Goal: Task Accomplishment & Management: Manage account settings

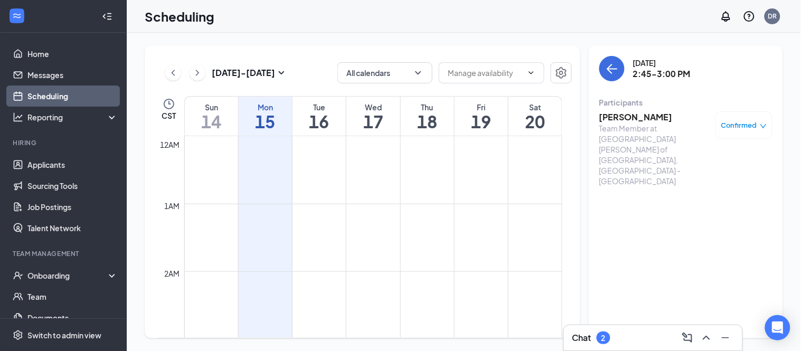
scroll to position [930, 0]
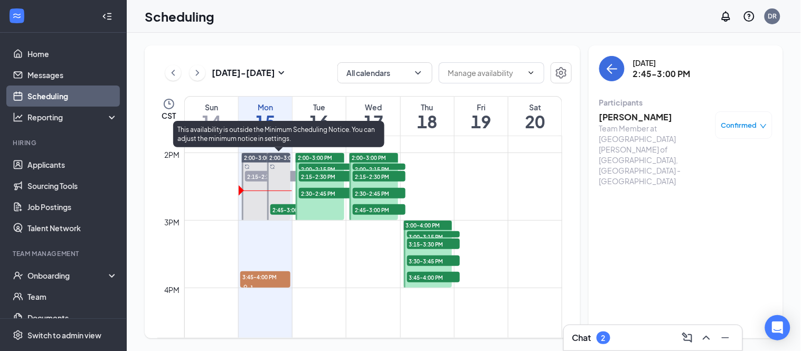
click at [281, 208] on span "2:45-3:00 PM" at bounding box center [296, 209] width 53 height 11
click at [249, 172] on span "2:15-2:30 PM" at bounding box center [271, 176] width 53 height 11
click at [275, 210] on span "2:45-3:00 PM" at bounding box center [296, 209] width 53 height 11
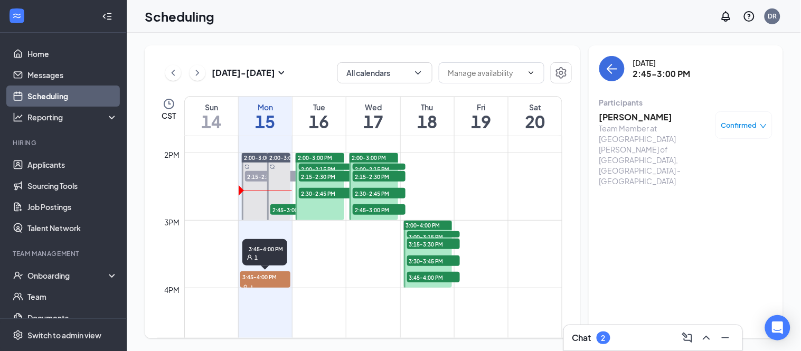
click at [257, 269] on div "3:45-4:00 PM 1" at bounding box center [264, 254] width 45 height 31
click at [260, 272] on span "3:45-4:00 PM" at bounding box center [265, 276] width 50 height 11
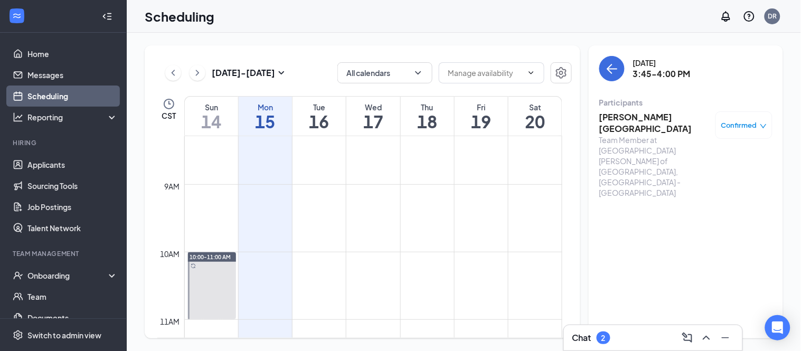
scroll to position [460, 0]
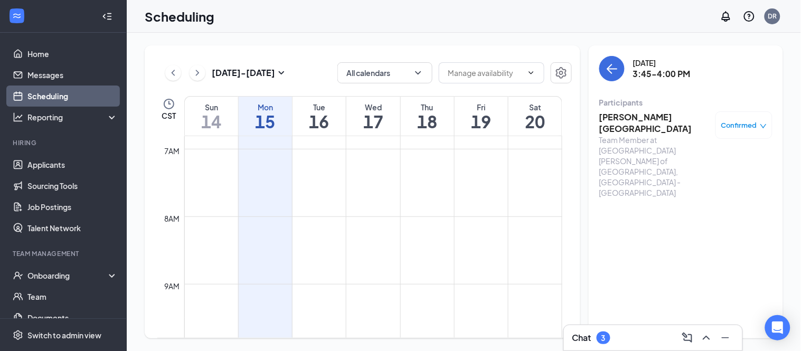
click at [634, 334] on div "Chat 3" at bounding box center [653, 337] width 162 height 17
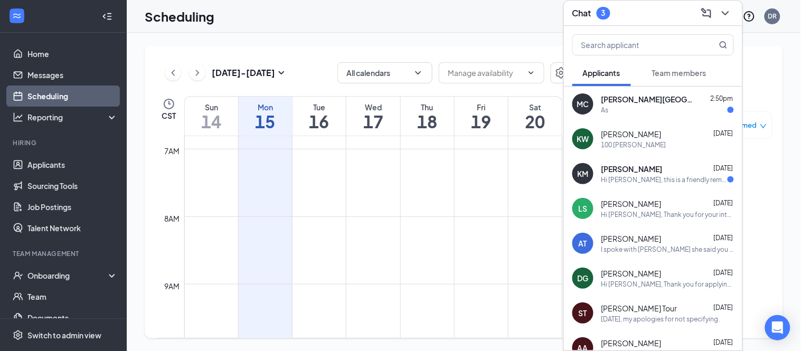
click at [669, 68] on span "Team members" at bounding box center [679, 73] width 54 height 10
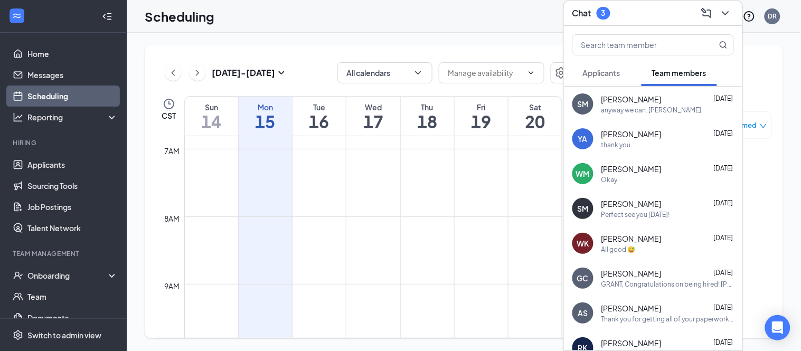
click at [608, 75] on span "Applicants" at bounding box center [601, 73] width 37 height 10
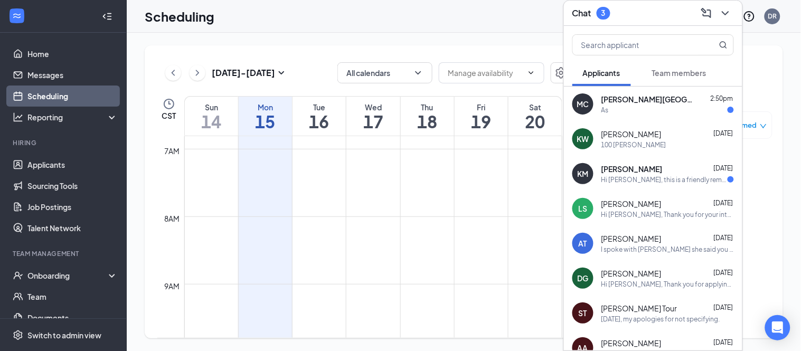
click at [620, 98] on span "[PERSON_NAME][GEOGRAPHIC_DATA]" at bounding box center [648, 99] width 95 height 11
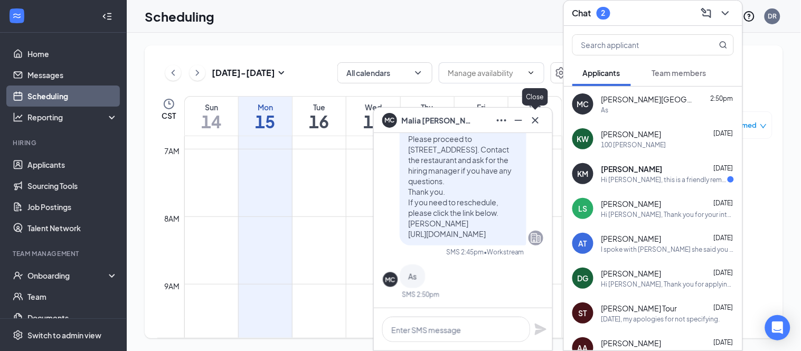
click at [535, 117] on icon "Cross" at bounding box center [535, 120] width 13 height 13
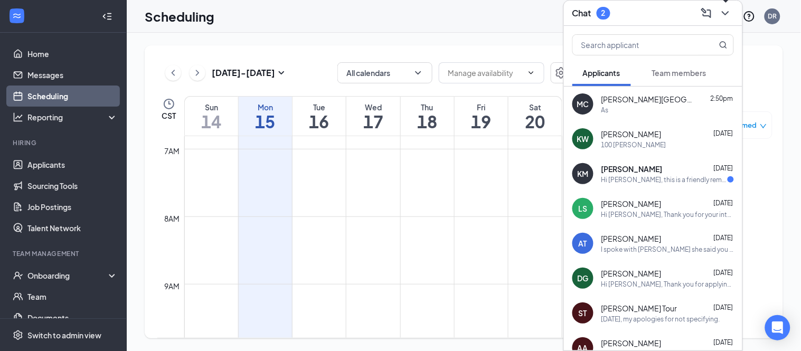
click at [726, 10] on icon "ChevronDown" at bounding box center [725, 13] width 13 height 13
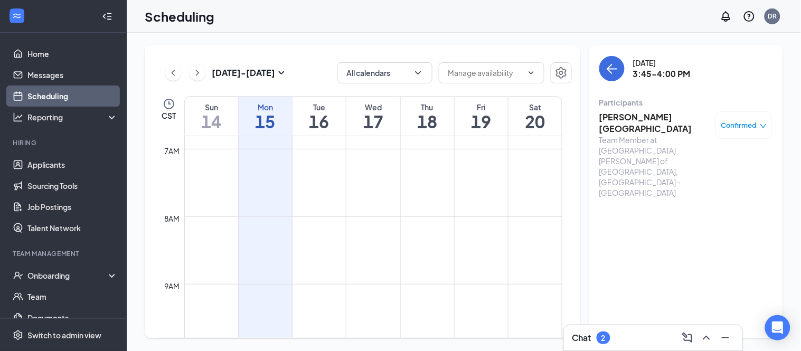
click at [602, 334] on div "2" at bounding box center [603, 338] width 4 height 9
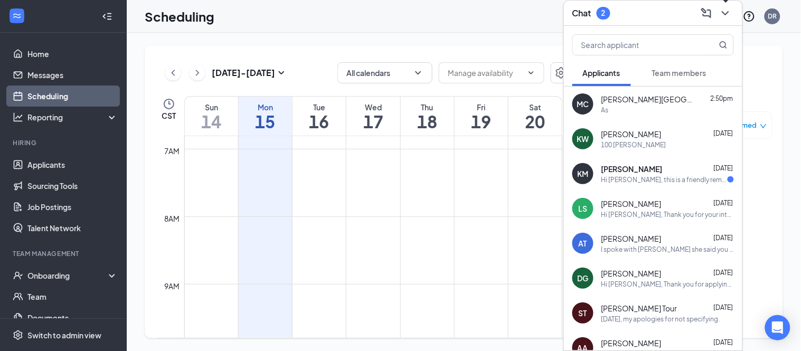
click at [729, 11] on icon "ChevronDown" at bounding box center [725, 13] width 13 height 13
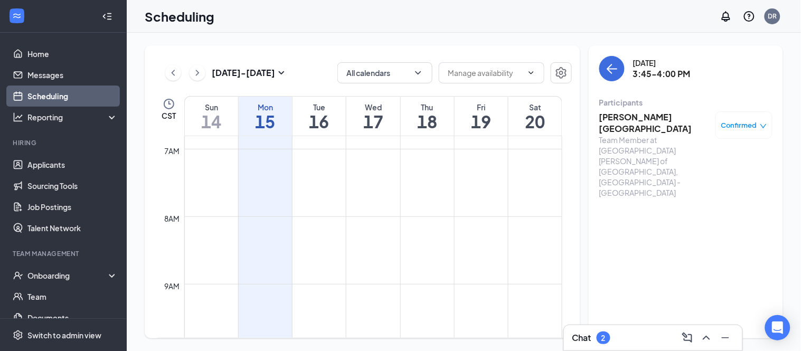
click at [658, 117] on h3 "[PERSON_NAME][GEOGRAPHIC_DATA]" at bounding box center [654, 122] width 111 height 23
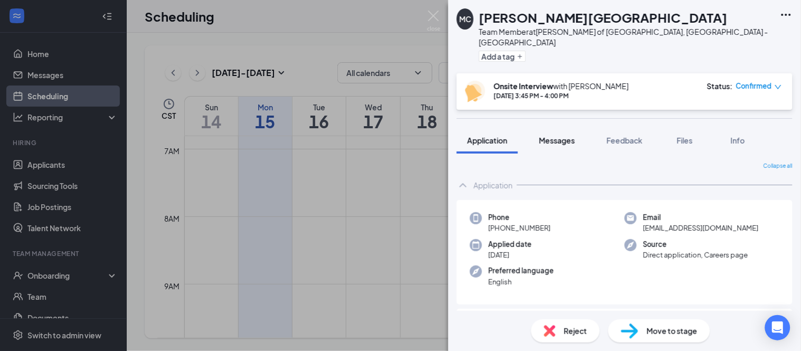
click at [548, 138] on button "Messages" at bounding box center [556, 140] width 57 height 26
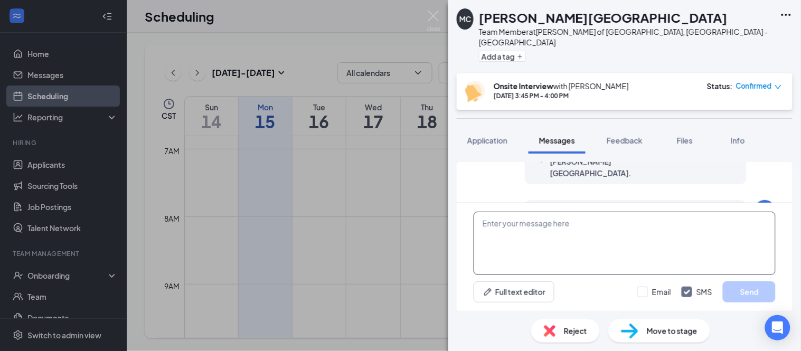
scroll to position [466, 0]
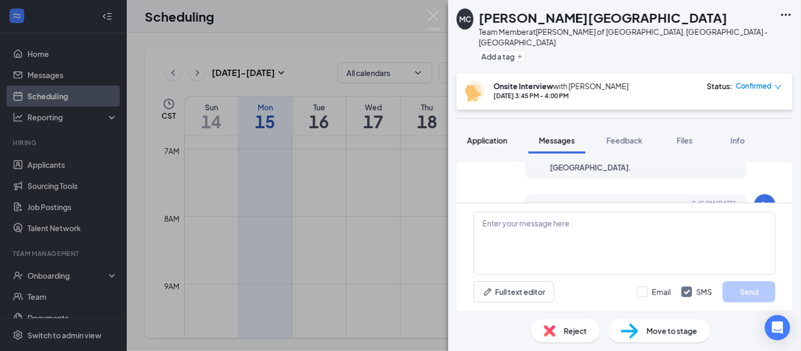
click at [487, 136] on span "Application" at bounding box center [487, 141] width 40 height 10
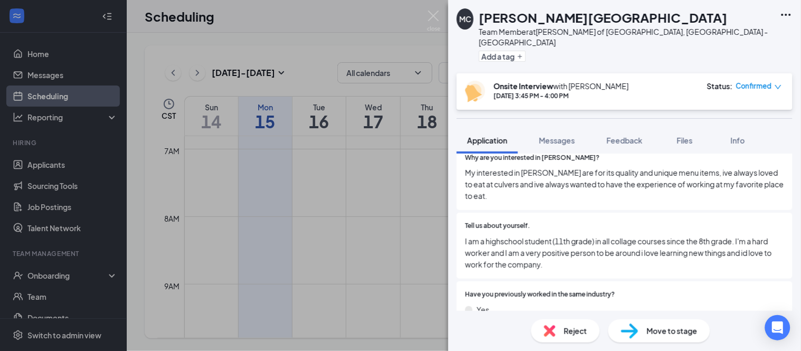
scroll to position [704, 0]
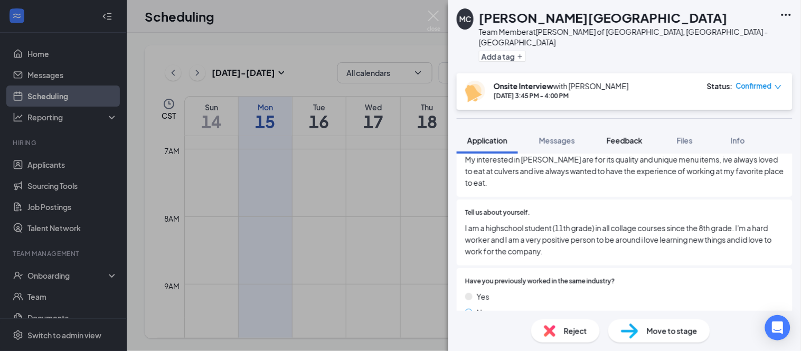
click at [631, 141] on button "Feedback" at bounding box center [624, 140] width 57 height 26
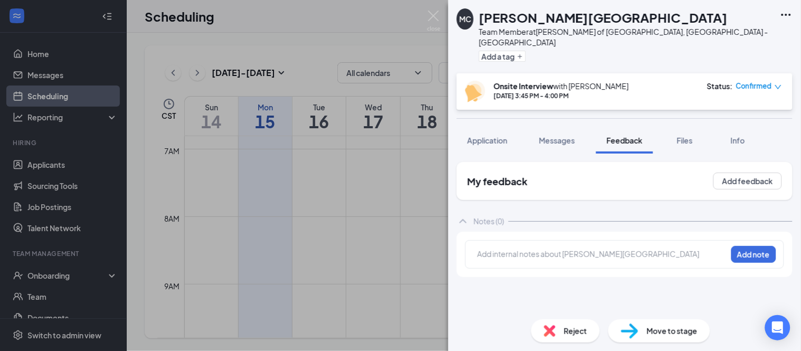
click at [611, 249] on div at bounding box center [602, 254] width 249 height 11
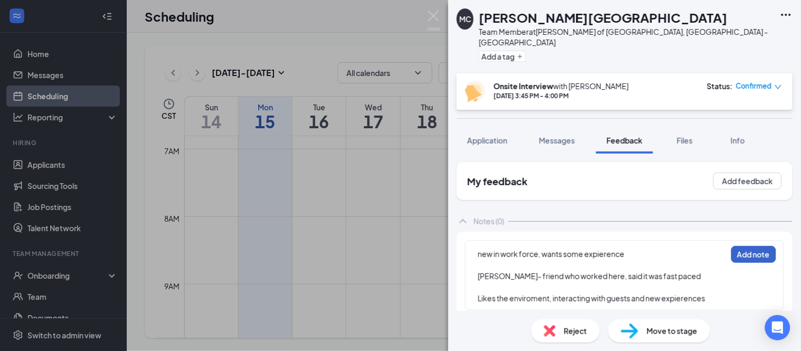
click at [763, 246] on button "Add note" at bounding box center [753, 254] width 45 height 17
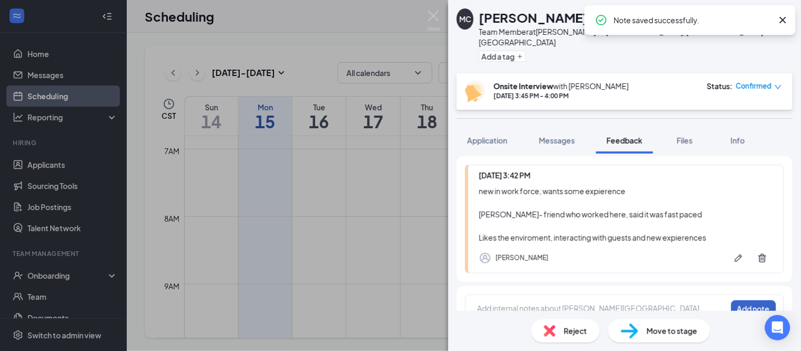
scroll to position [85, 0]
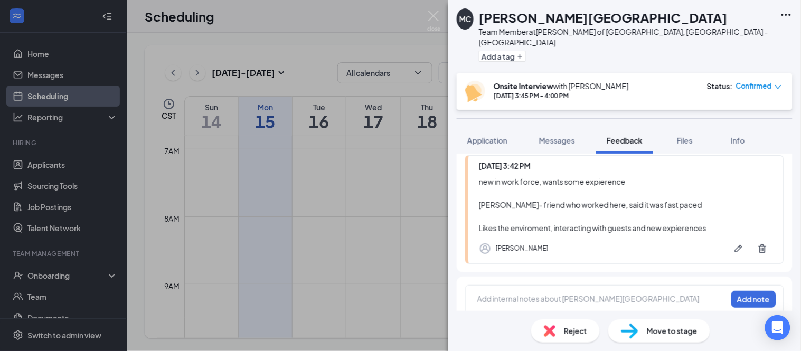
click at [571, 293] on div at bounding box center [602, 298] width 249 height 11
click at [751, 291] on button "Add note" at bounding box center [753, 299] width 45 height 17
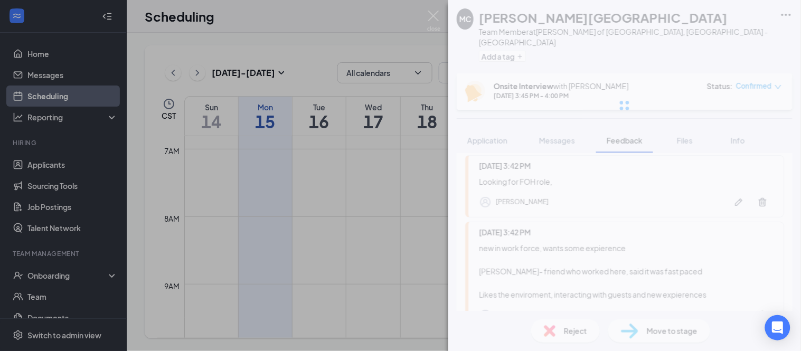
scroll to position [151, 0]
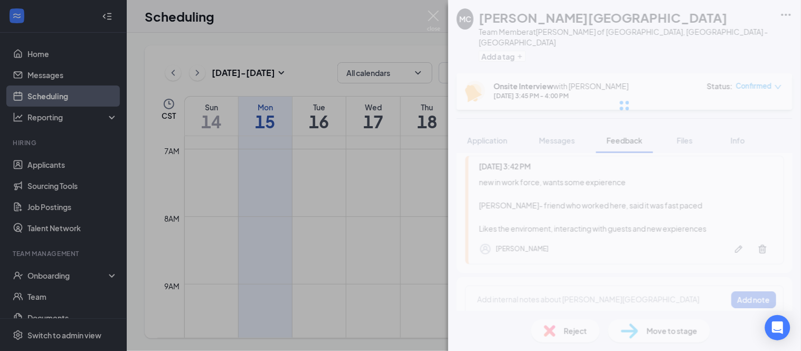
click at [574, 294] on div at bounding box center [602, 299] width 249 height 11
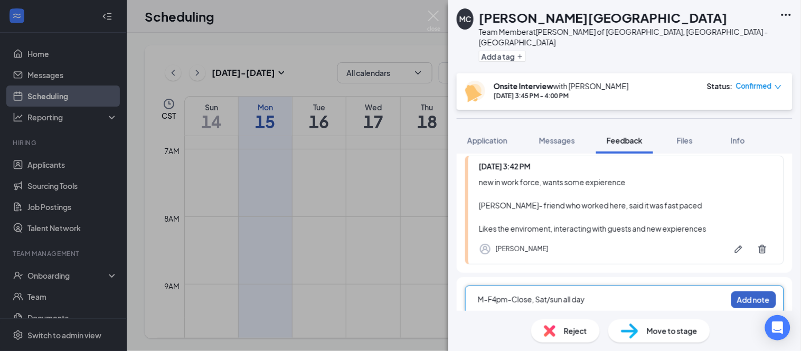
click at [754, 291] on button "Add note" at bounding box center [753, 299] width 45 height 17
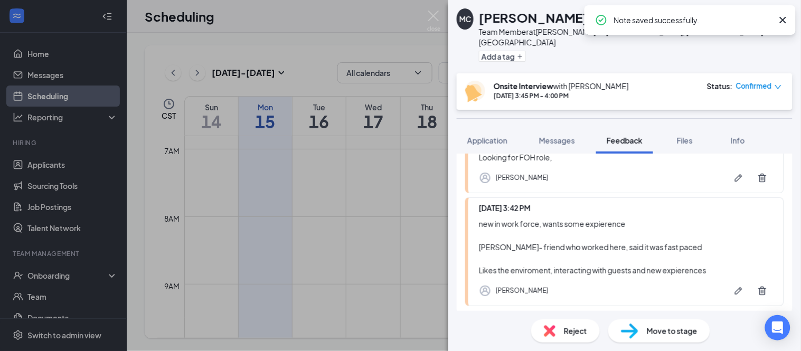
scroll to position [218, 0]
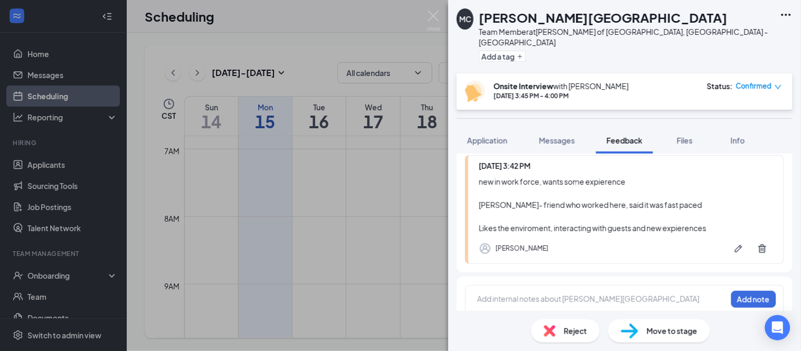
click at [563, 276] on div "MC [PERSON_NAME]-Park Team Member at [PERSON_NAME] of [GEOGRAPHIC_DATA], [GEOGR…" at bounding box center [624, 175] width 353 height 351
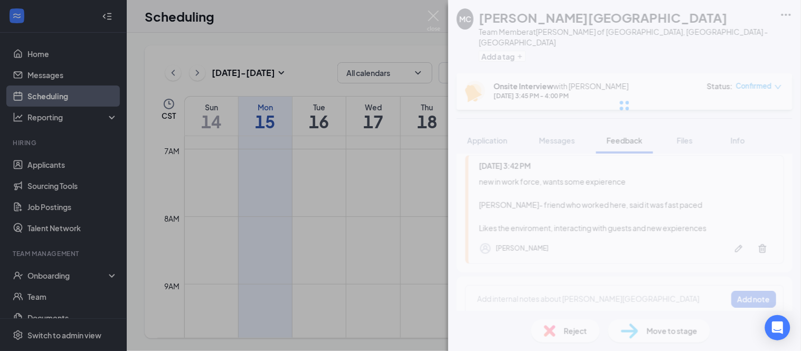
click at [561, 287] on div "MC [PERSON_NAME]-Park Team Member at [PERSON_NAME] of [GEOGRAPHIC_DATA], [GEOGR…" at bounding box center [624, 175] width 353 height 351
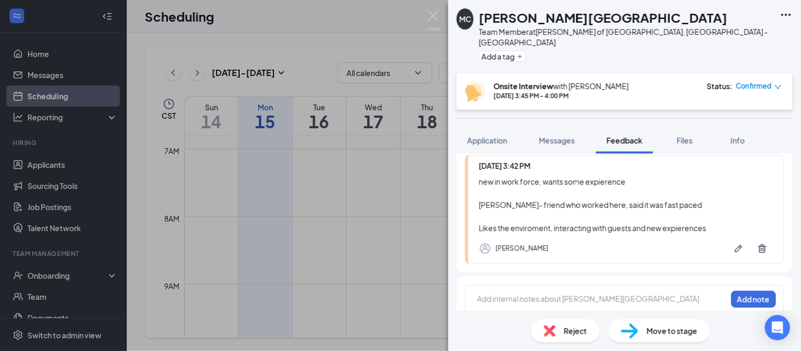
click at [536, 293] on div at bounding box center [602, 298] width 249 height 11
click at [741, 292] on button "Add note" at bounding box center [753, 299] width 45 height 17
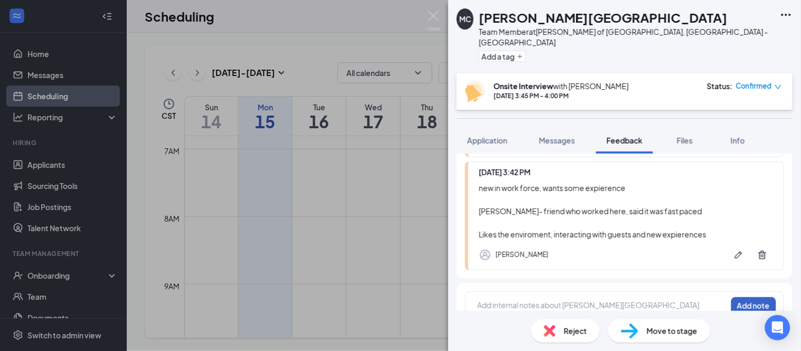
scroll to position [284, 0]
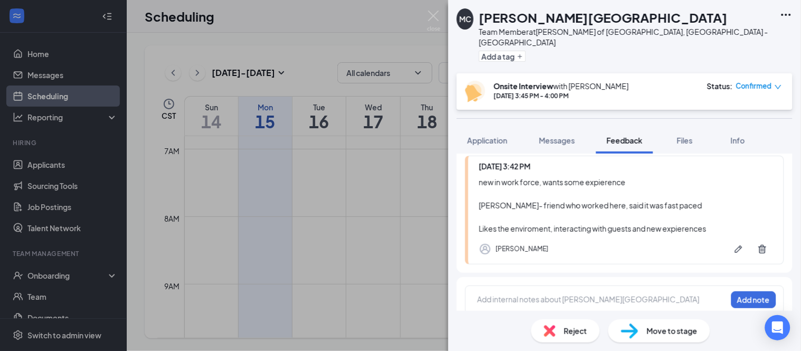
click at [583, 295] on div at bounding box center [602, 301] width 249 height 14
click at [760, 296] on button "Add note" at bounding box center [753, 299] width 45 height 17
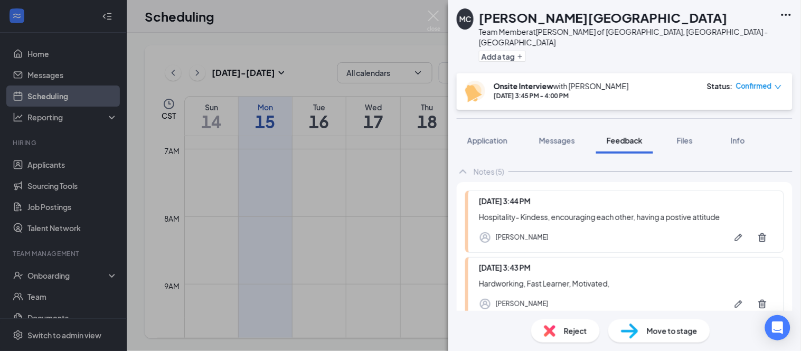
scroll to position [0, 0]
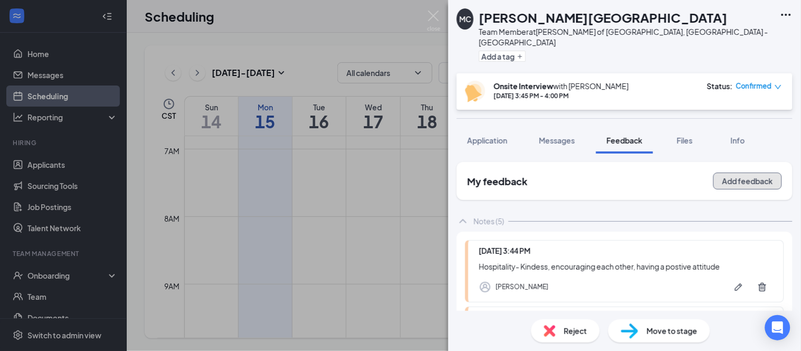
click at [727, 173] on button "Add feedback" at bounding box center [747, 181] width 69 height 17
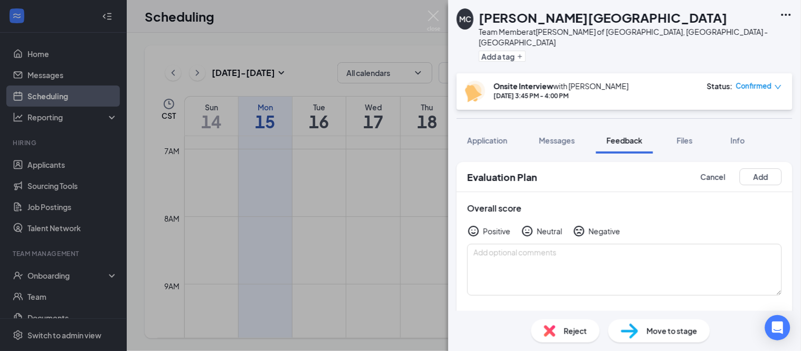
click at [488, 226] on div "Positive" at bounding box center [496, 231] width 27 height 11
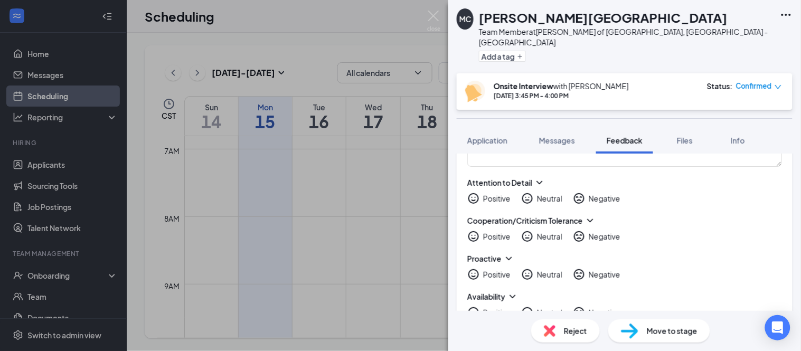
scroll to position [234, 0]
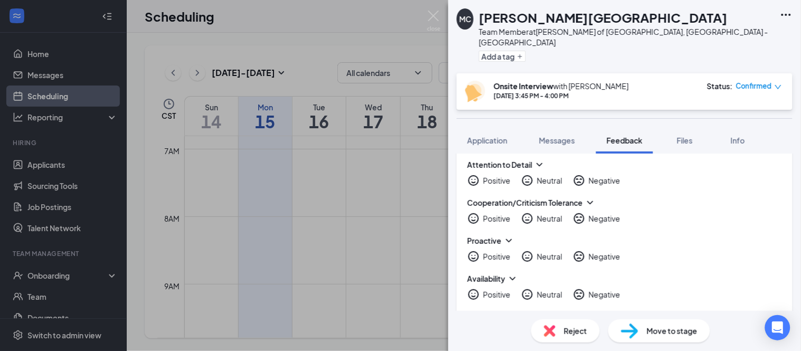
click at [505, 235] on div "Proactive Positive Neutral Negative" at bounding box center [624, 248] width 315 height 27
click at [498, 289] on div "Positive" at bounding box center [496, 294] width 27 height 11
click at [507, 235] on icon "ChevronDown" at bounding box center [509, 240] width 11 height 11
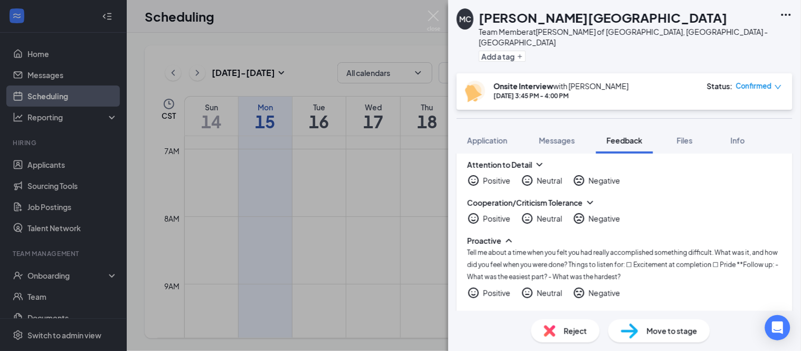
click at [508, 235] on icon "ChevronUp" at bounding box center [509, 240] width 11 height 11
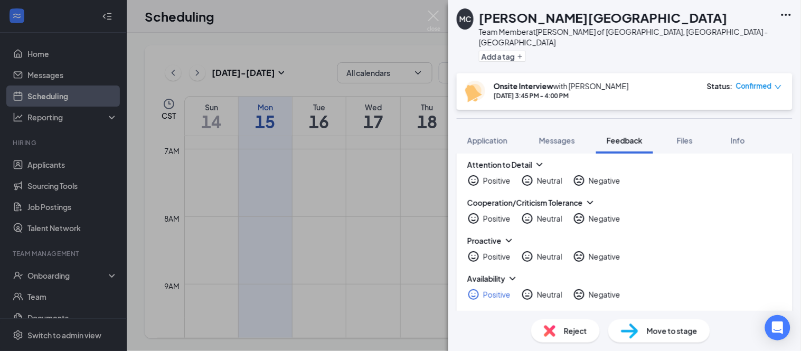
click at [545, 213] on div "Neutral" at bounding box center [549, 218] width 25 height 11
click at [534, 174] on icon "NeutralFace" at bounding box center [527, 180] width 13 height 13
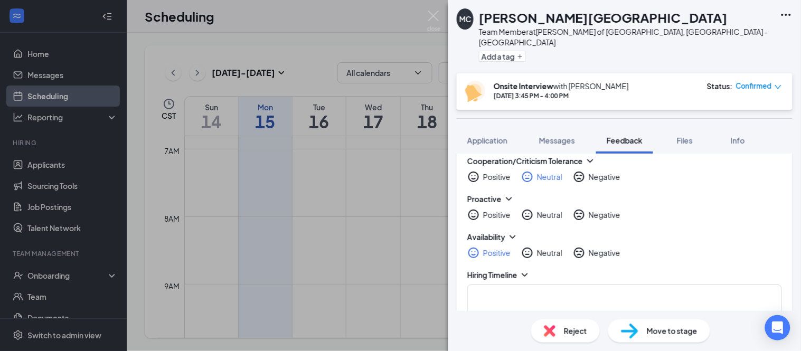
scroll to position [293, 0]
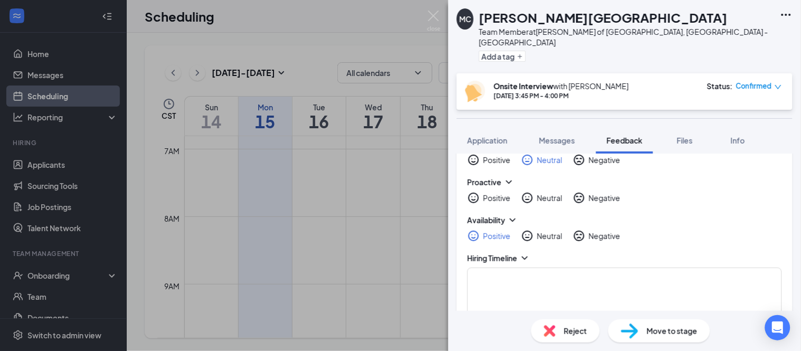
click at [509, 177] on icon "ChevronDown" at bounding box center [509, 182] width 11 height 11
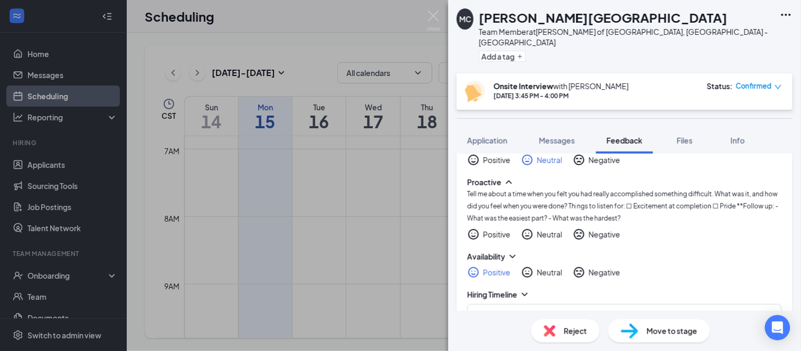
click at [546, 229] on div "Neutral" at bounding box center [549, 234] width 25 height 11
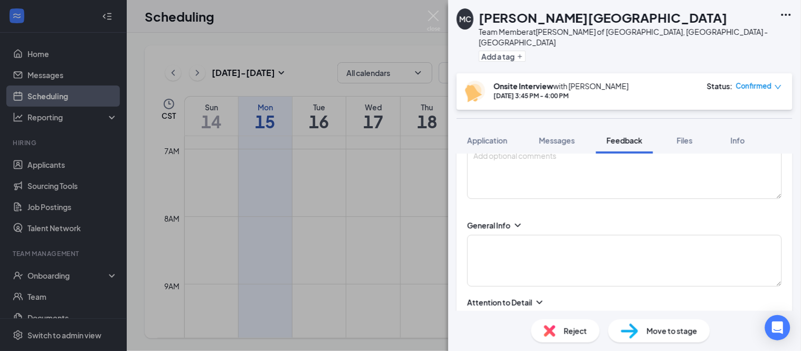
scroll to position [0, 0]
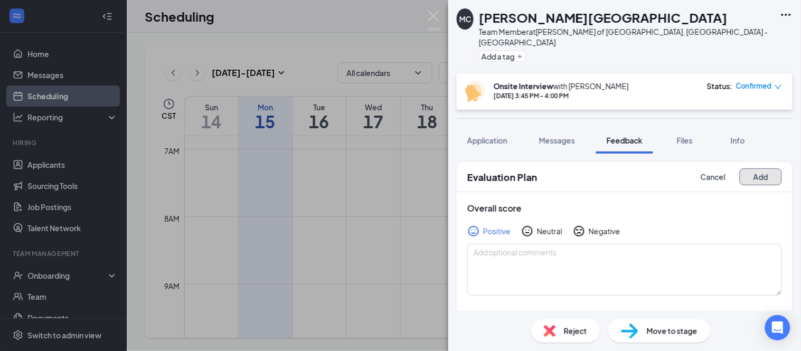
click at [758, 169] on button "Add" at bounding box center [760, 176] width 42 height 17
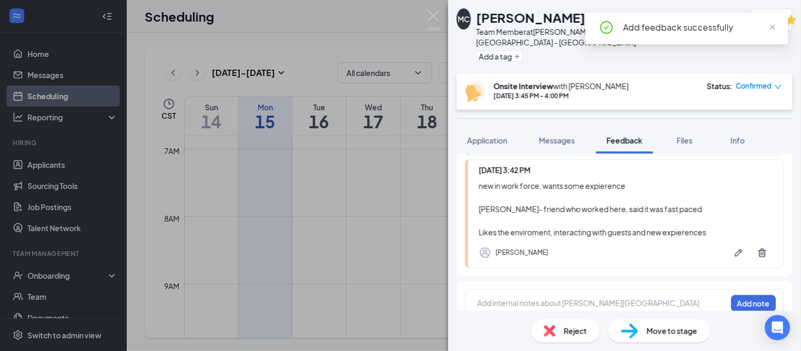
scroll to position [653, 0]
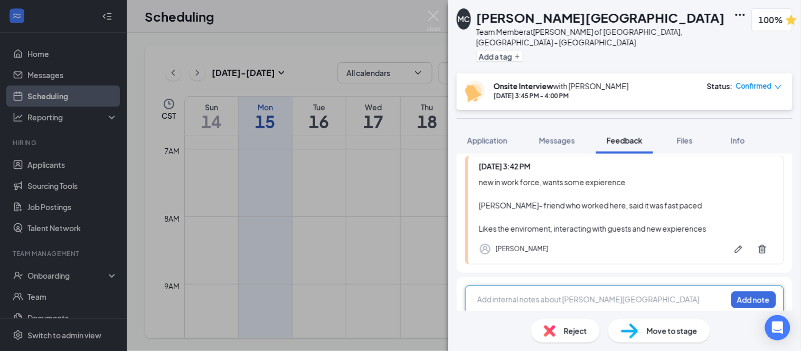
click at [532, 294] on div at bounding box center [602, 299] width 249 height 11
click at [543, 283] on div "MC [PERSON_NAME]-Park Team Member at [PERSON_NAME] of [GEOGRAPHIC_DATA], [GEOGR…" at bounding box center [624, 175] width 353 height 351
click at [521, 294] on div at bounding box center [602, 299] width 249 height 11
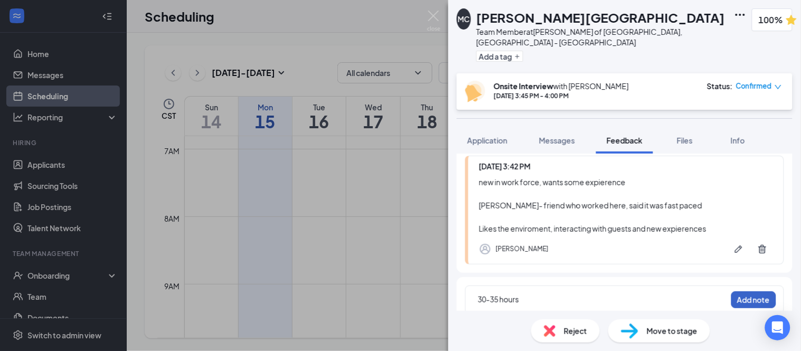
click at [740, 291] on button "Add note" at bounding box center [753, 299] width 45 height 17
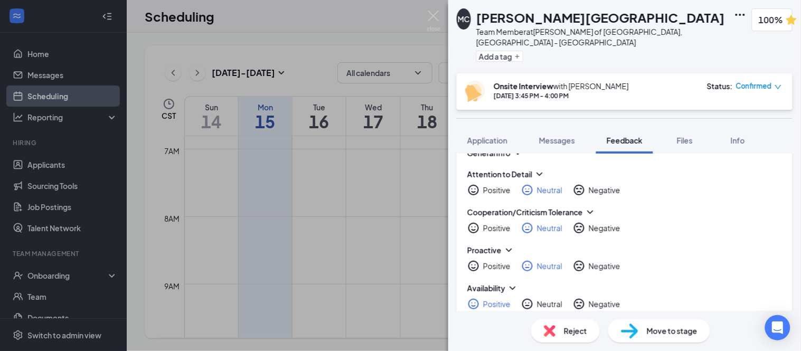
scroll to position [75, 0]
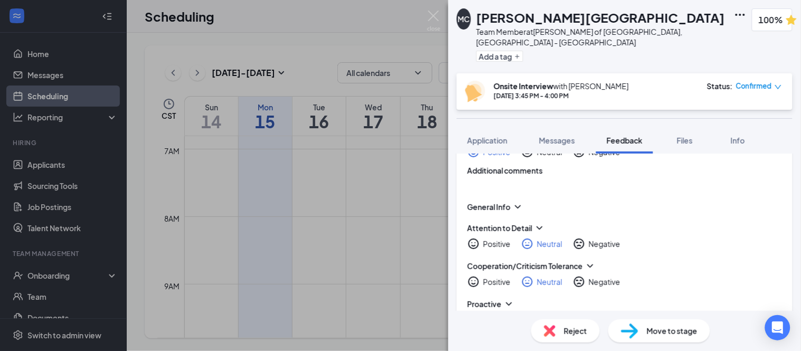
click at [650, 325] on span "Move to stage" at bounding box center [672, 331] width 51 height 12
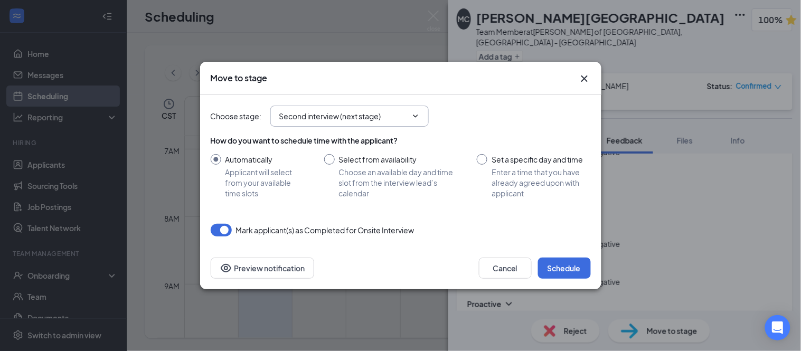
click at [387, 114] on input "Second interview (next stage)" at bounding box center [343, 116] width 128 height 12
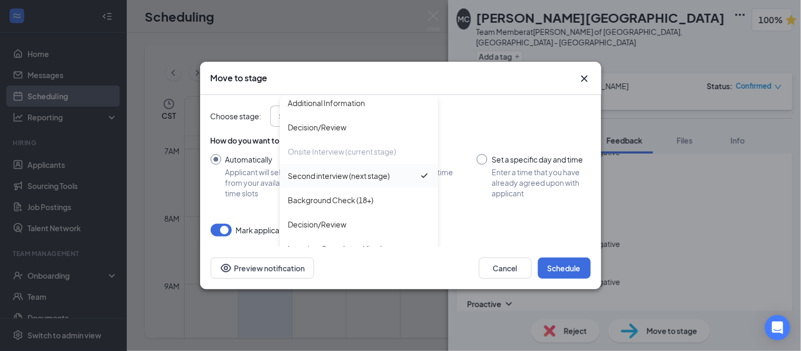
scroll to position [35, 0]
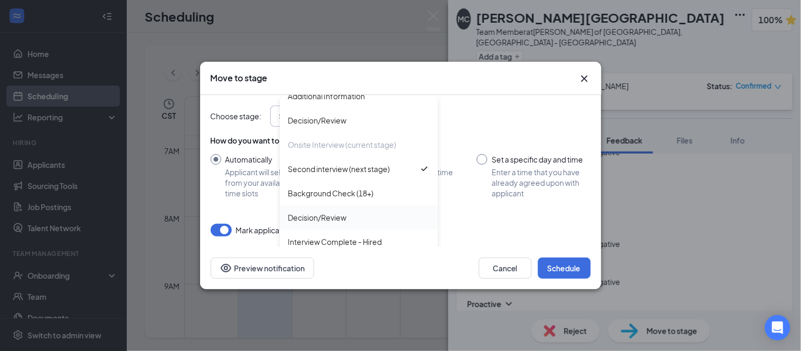
click at [346, 214] on div "Decision/Review" at bounding box center [317, 218] width 59 height 12
type input "Decision/Review"
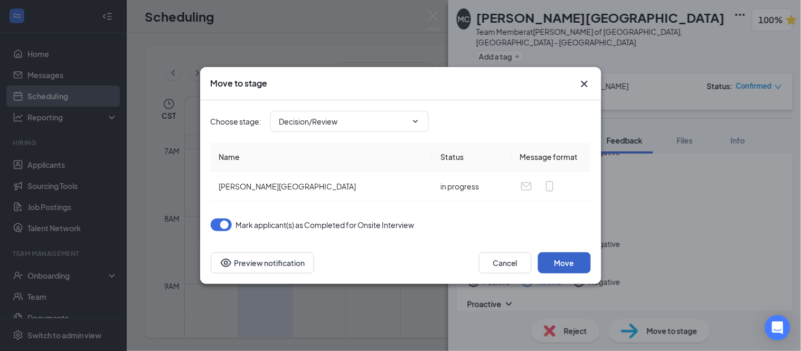
click at [572, 255] on button "Move" at bounding box center [564, 262] width 53 height 21
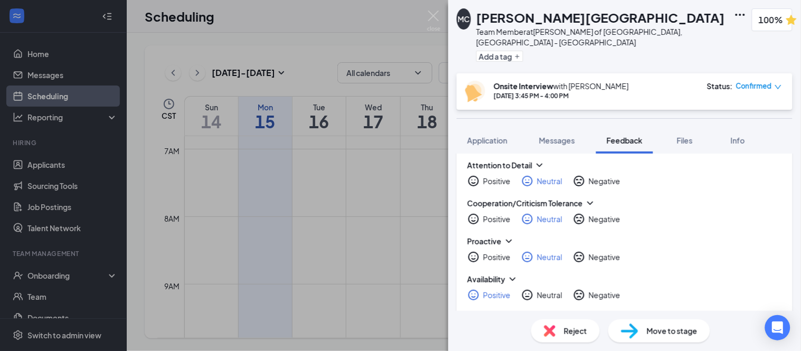
scroll to position [193, 0]
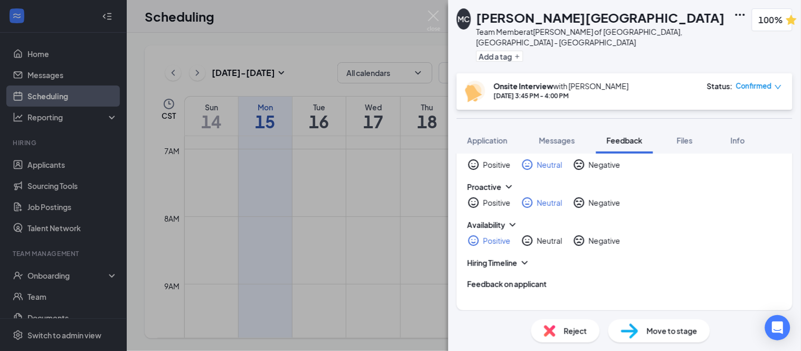
click at [298, 11] on div "MC [PERSON_NAME]-Park Team Member at [PERSON_NAME] of [GEOGRAPHIC_DATA], [GEOGR…" at bounding box center [400, 175] width 801 height 351
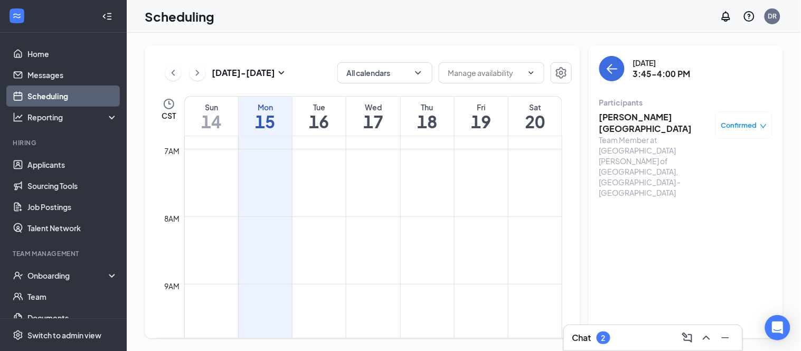
drag, startPoint x: 304, startPoint y: 8, endPoint x: 312, endPoint y: 20, distance: 14.8
click at [312, 20] on div "Scheduling DR" at bounding box center [464, 16] width 674 height 33
